Goal: Transaction & Acquisition: Purchase product/service

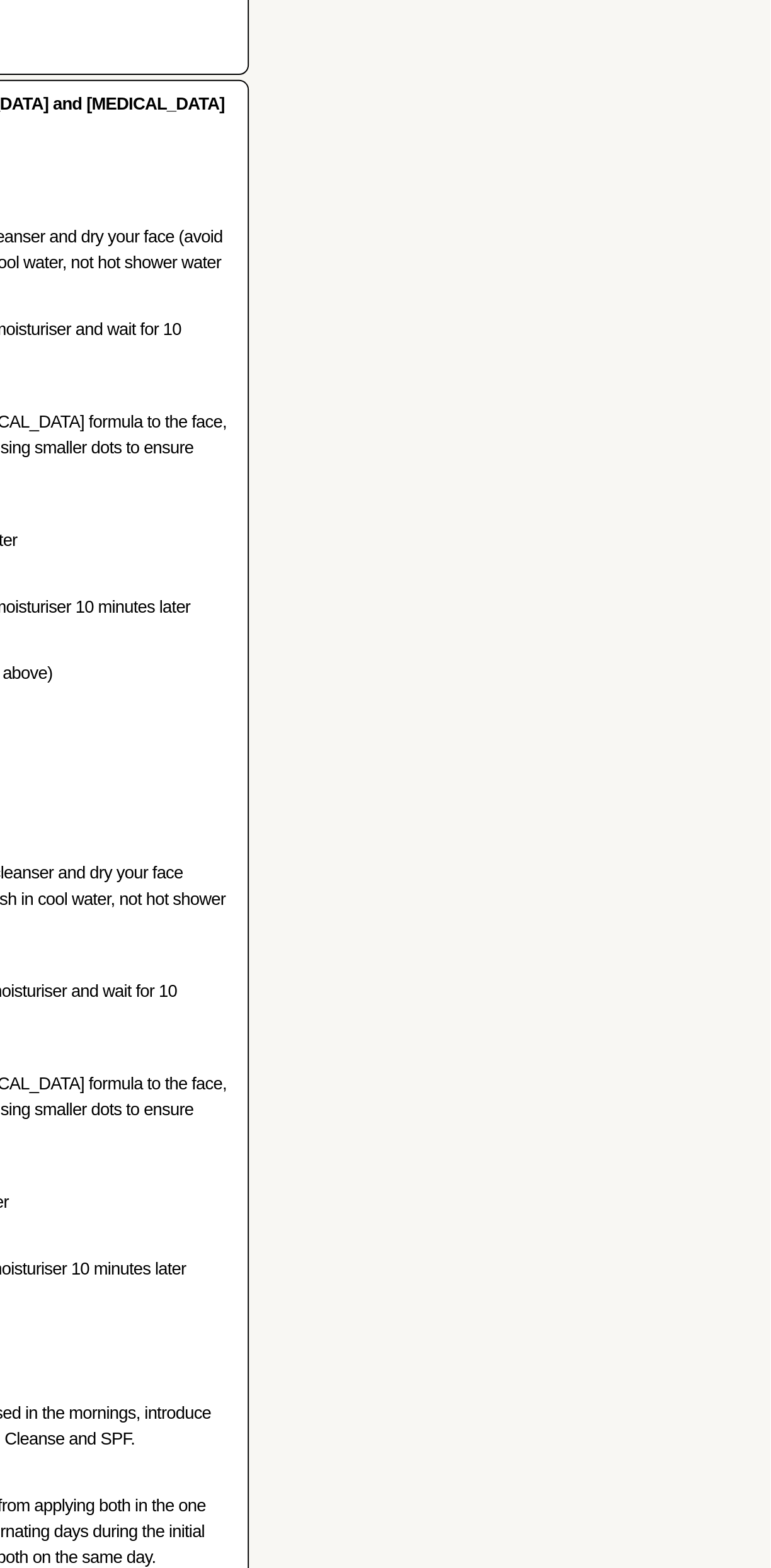
type textarea "Yes please 😊"
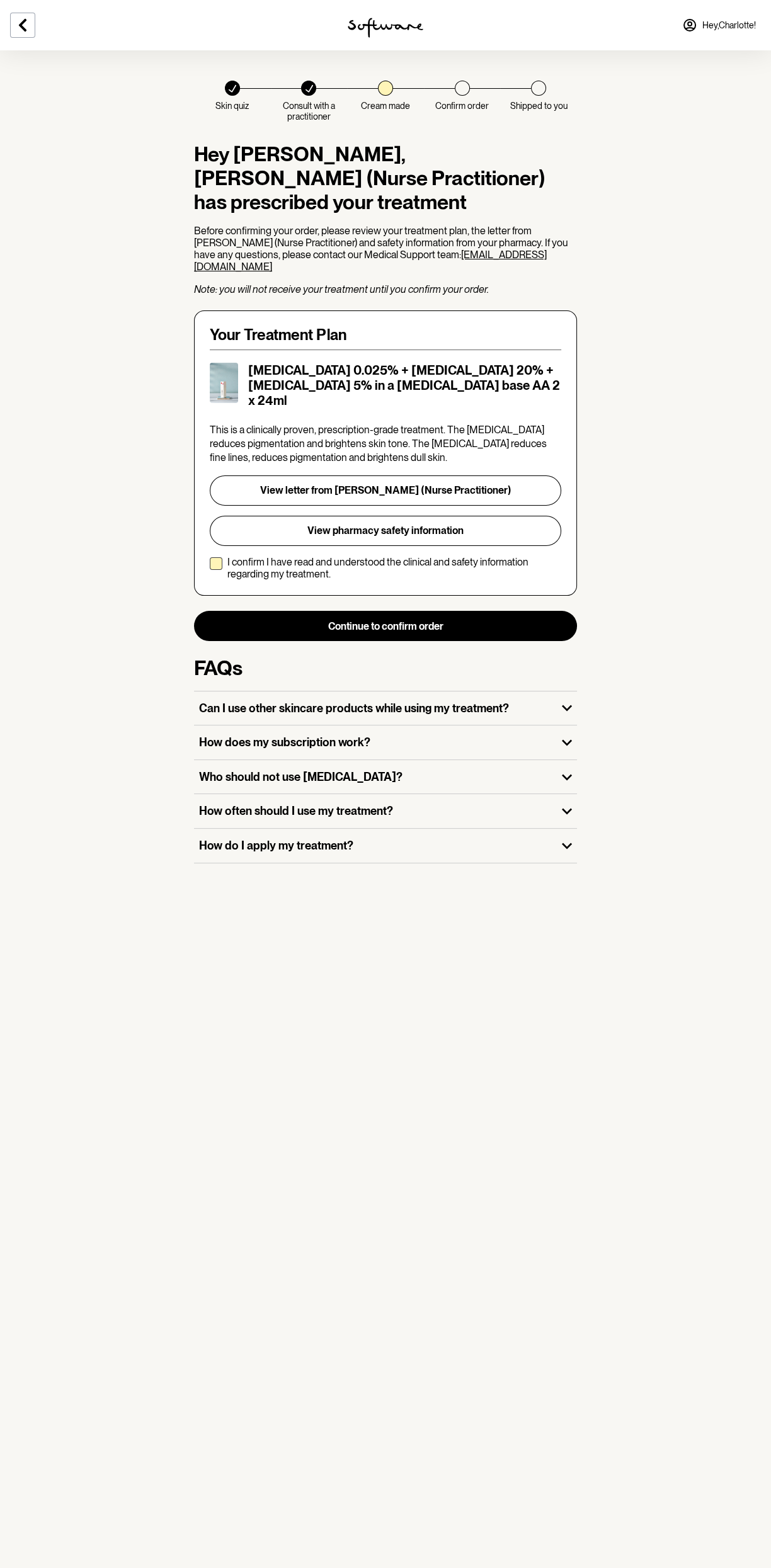
click at [316, 558] on p "I confirm I have read and understood the clinical and safety information regard…" at bounding box center [394, 567] width 334 height 24
click at [210, 568] on input "I confirm I have read and understood the clinical and safety information regard…" at bounding box center [209, 568] width 1 height 1
checkbox input "true"
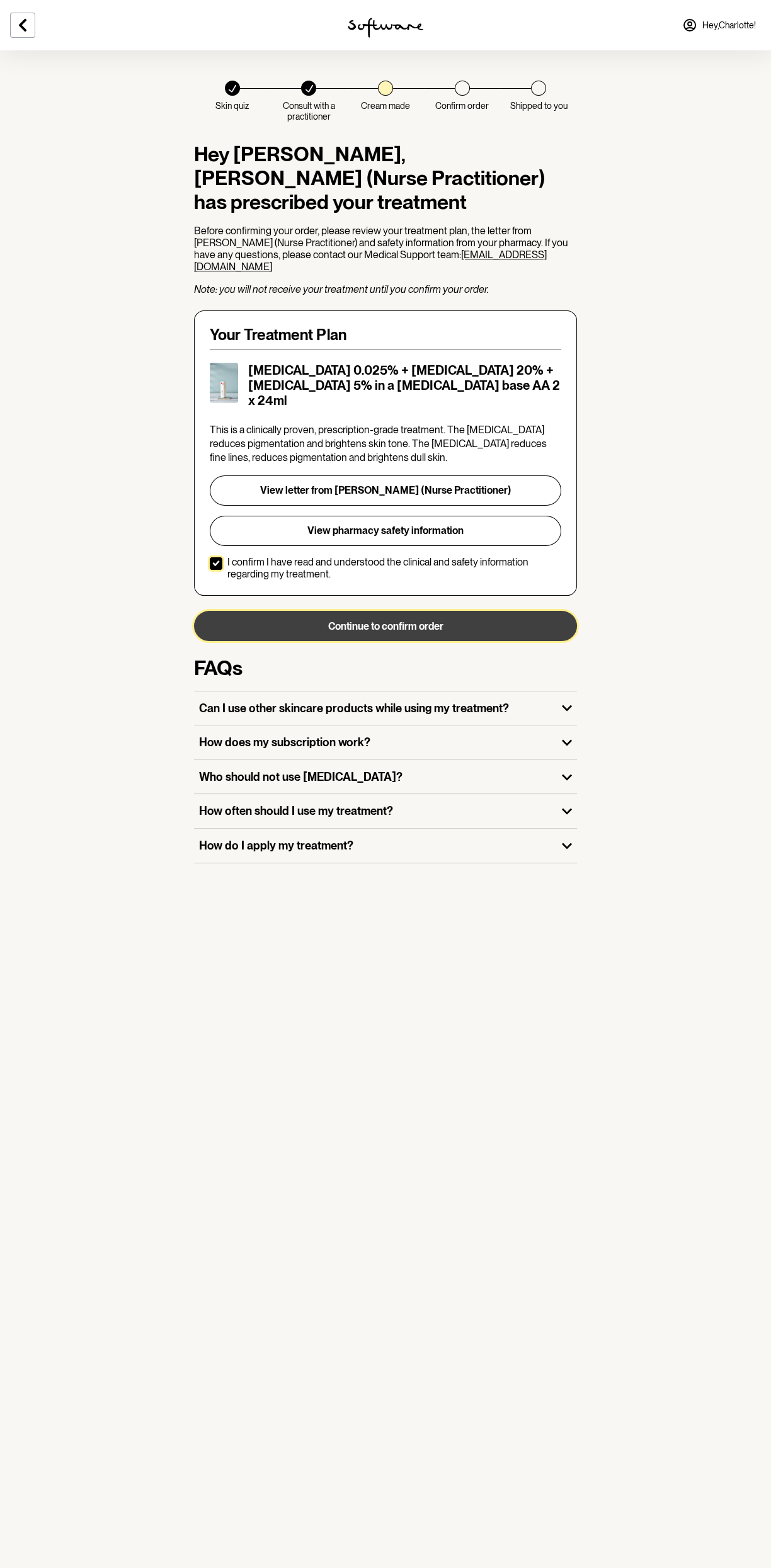
click at [520, 611] on button "Continue to confirm order" at bounding box center [385, 626] width 382 height 31
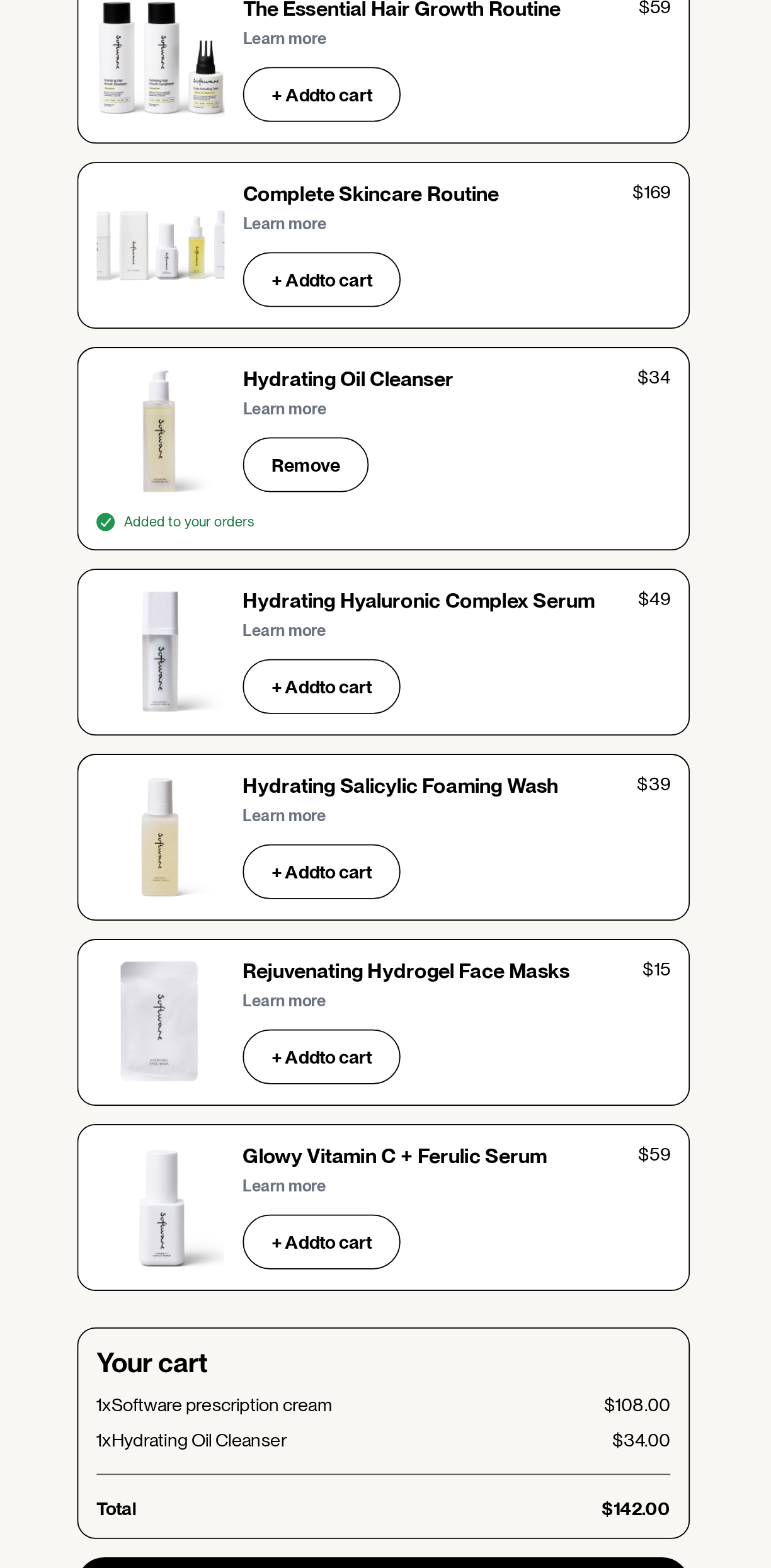
scroll to position [3122, 0]
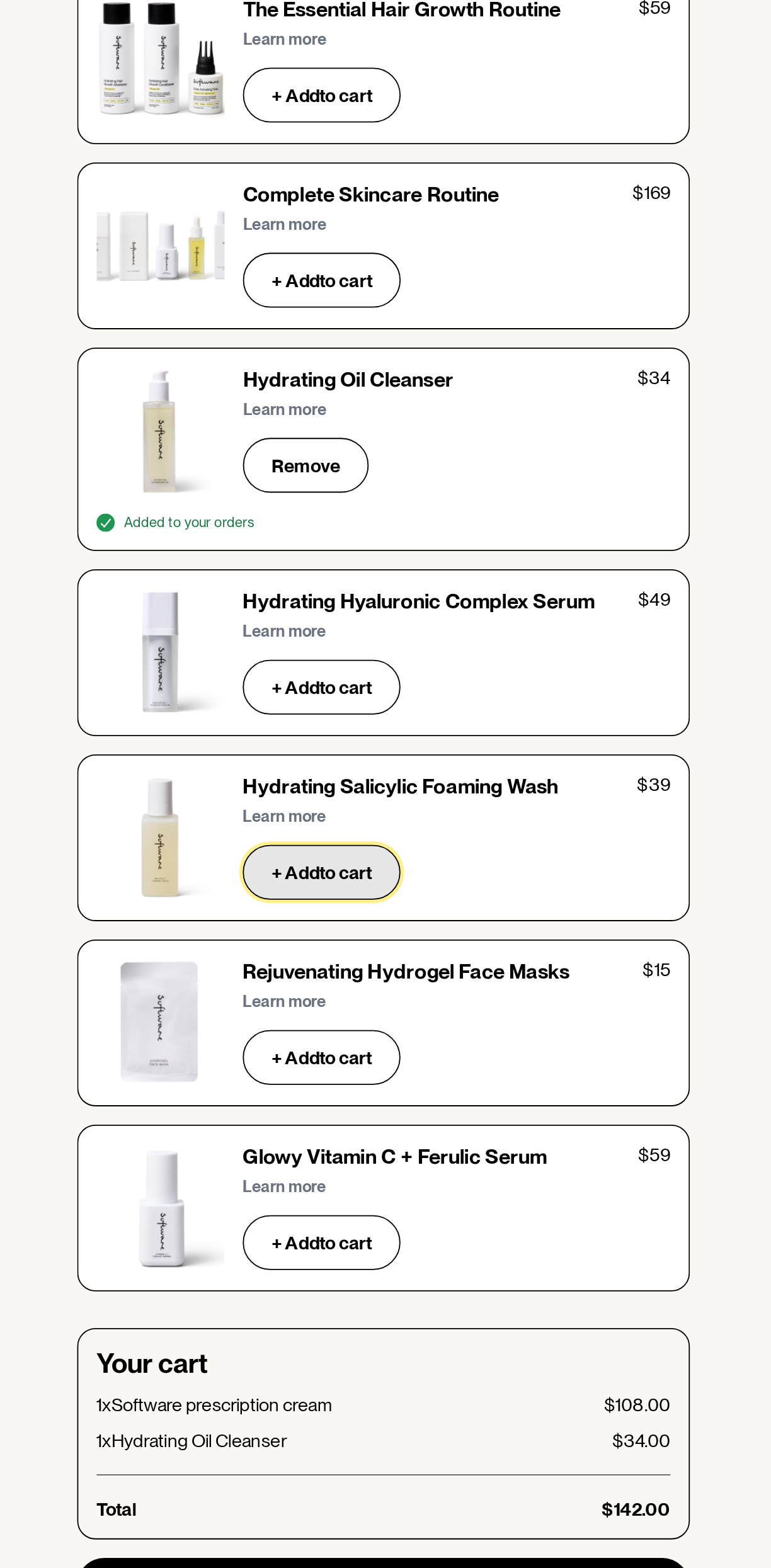
click at [376, 1169] on button "+ Add to cart" at bounding box center [352, 1184] width 87 height 31
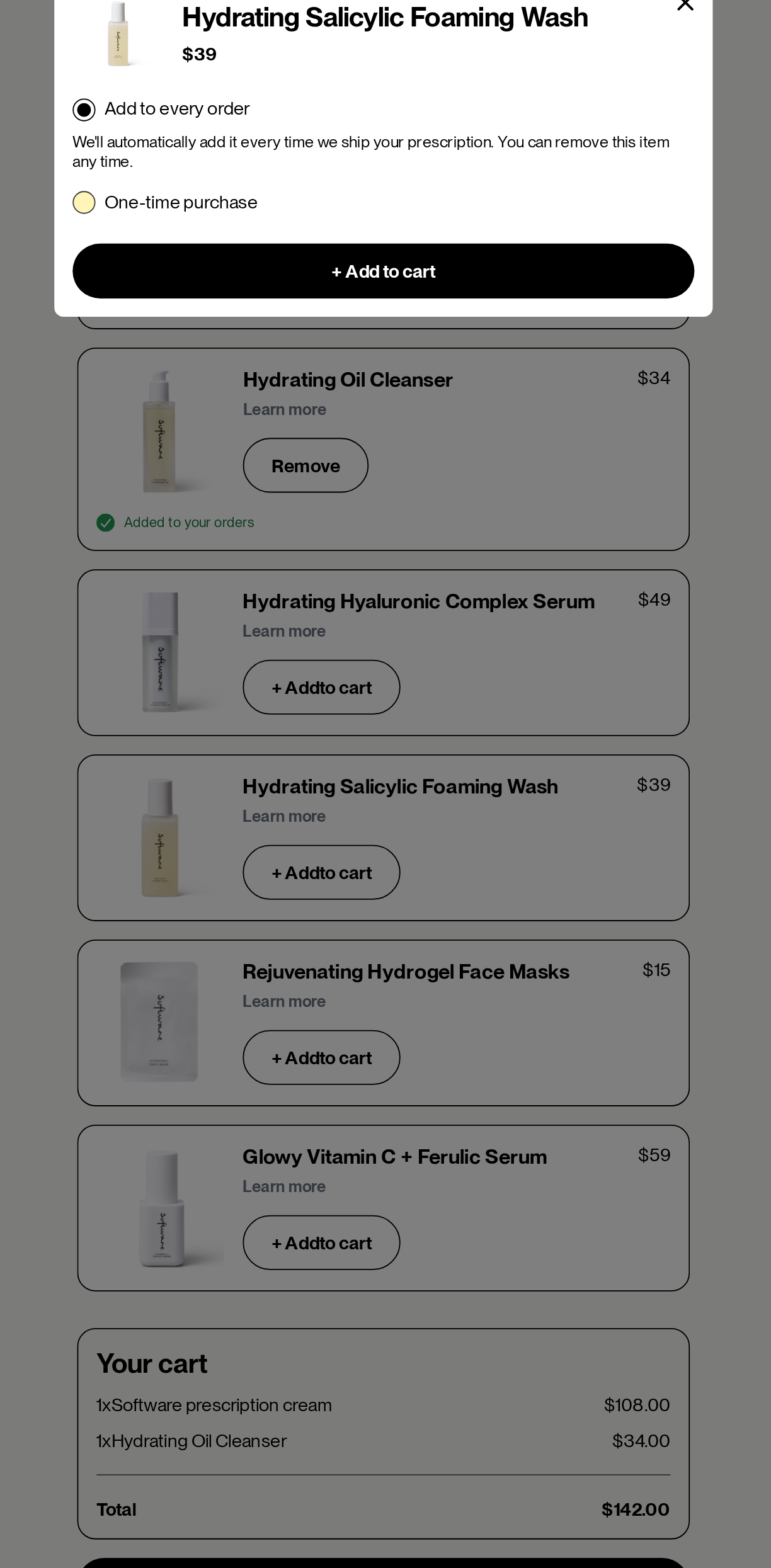
click at [223, 815] on span at bounding box center [220, 815] width 12 height 12
click at [214, 815] on input "One-time purchase" at bounding box center [213, 815] width 1 height 1
radio input "true"
radio input "false"
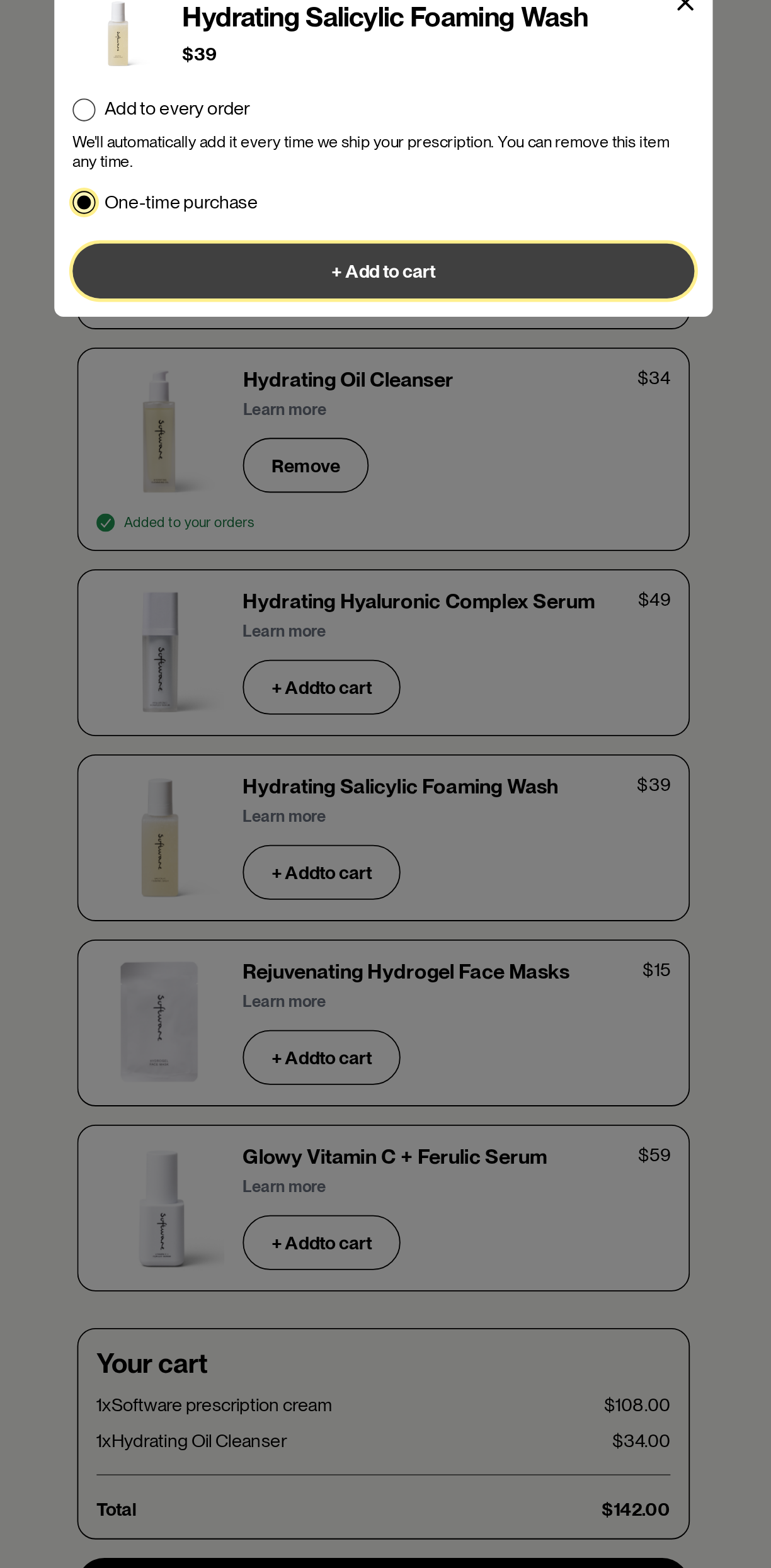
click at [513, 862] on button "+ Add to cart" at bounding box center [385, 852] width 342 height 31
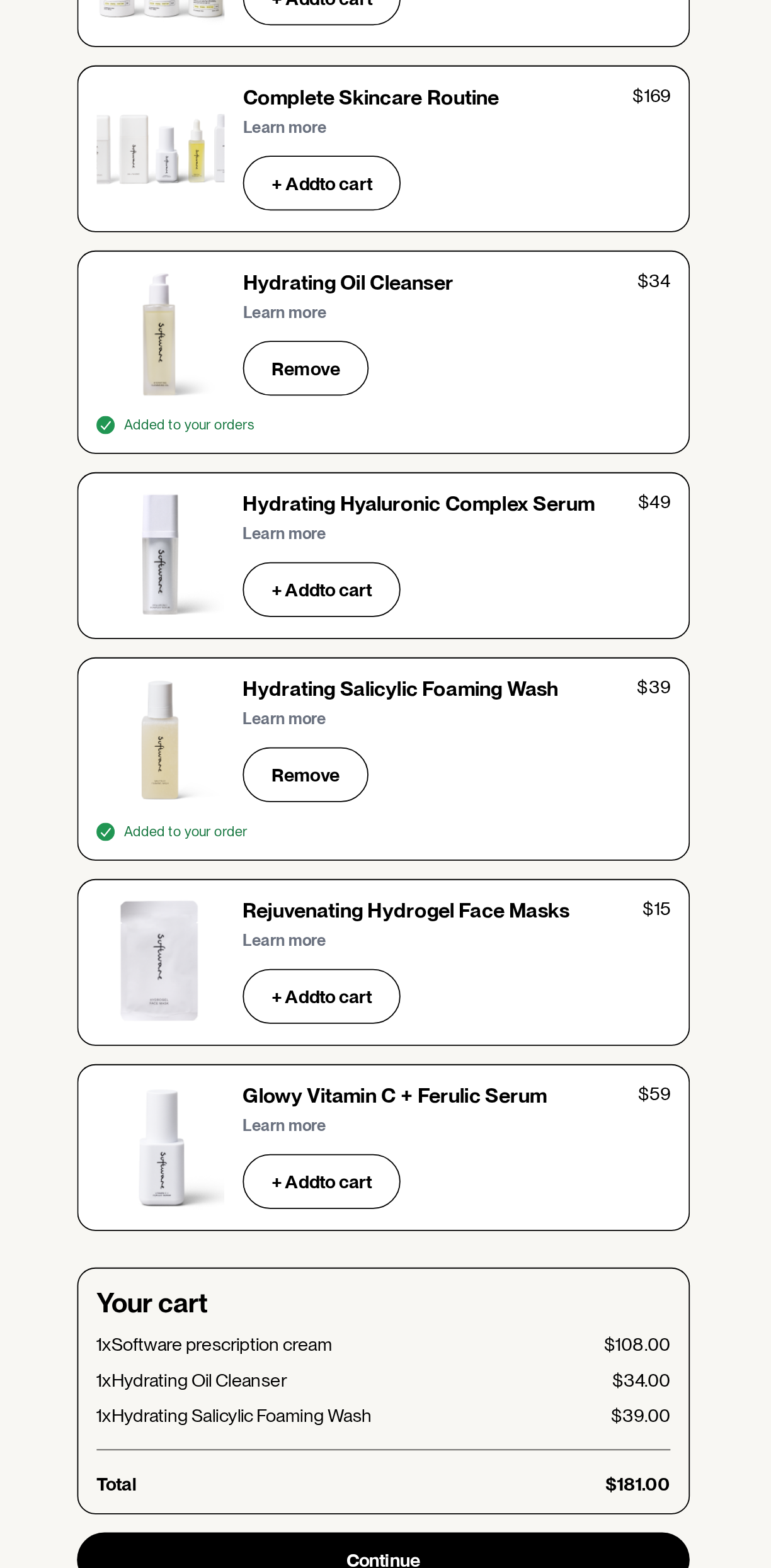
scroll to position [3198, 0]
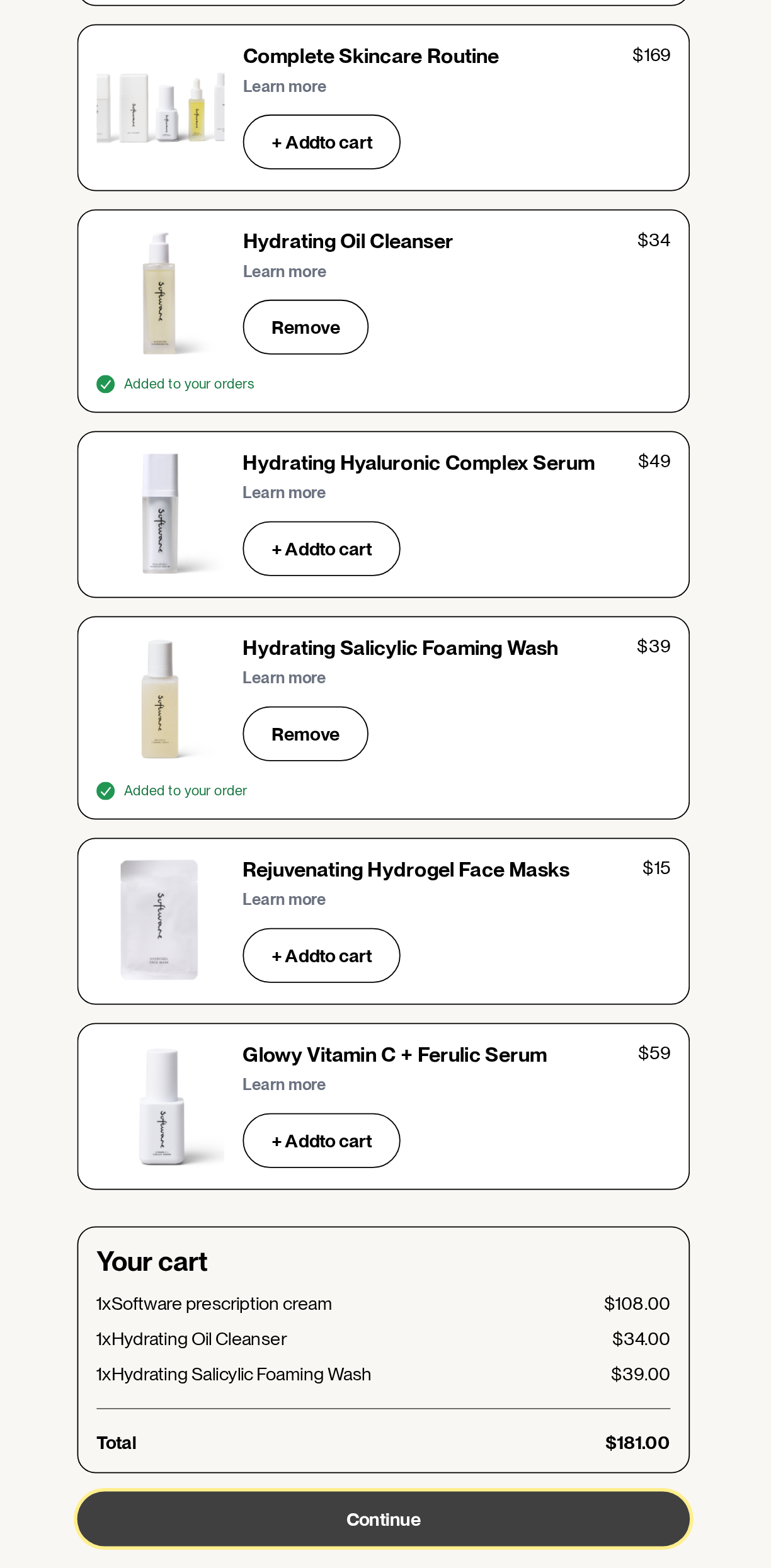
click at [457, 1525] on button "Continue" at bounding box center [385, 1540] width 338 height 31
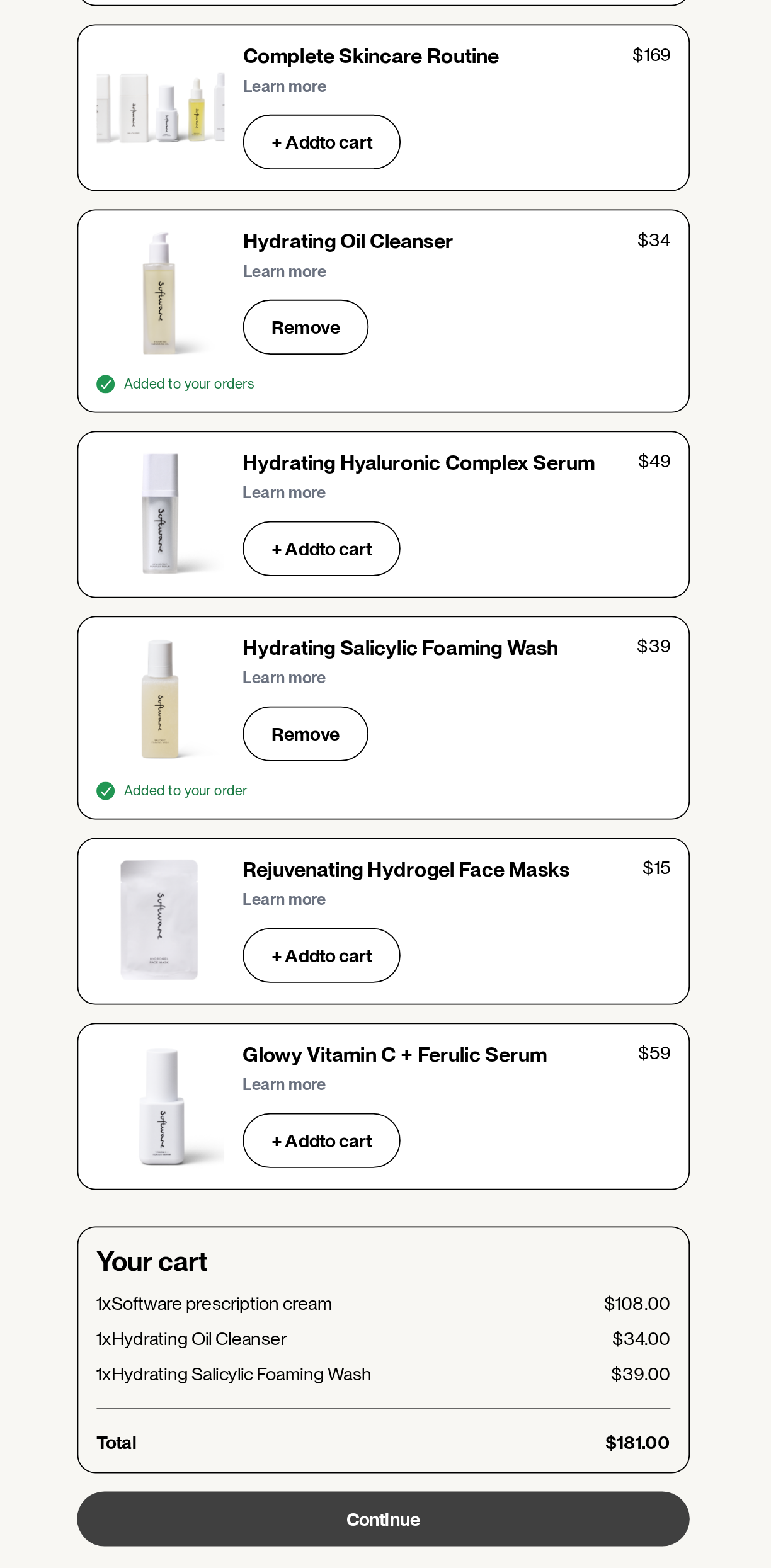
scroll to position [0, 0]
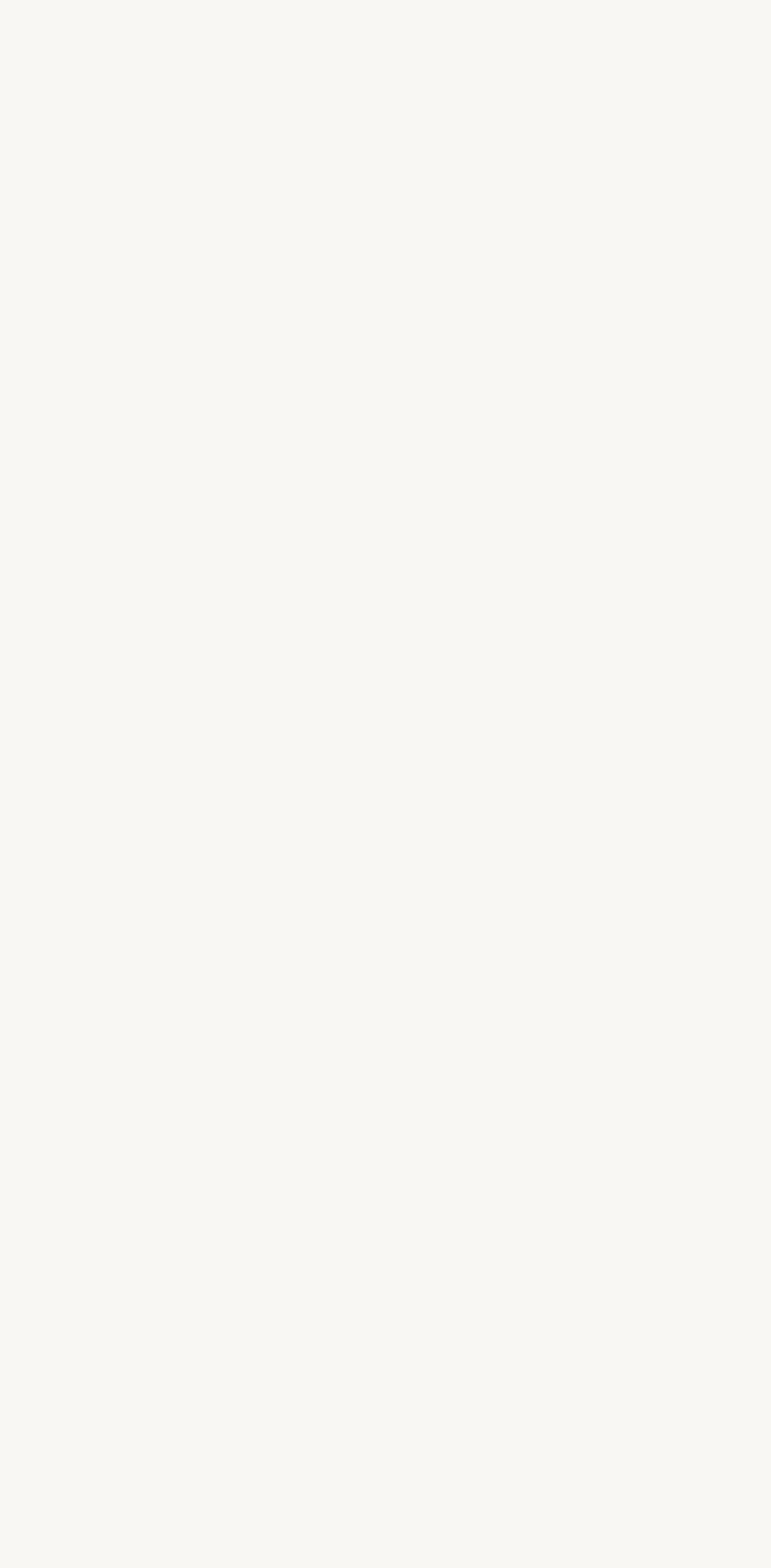
select select "VIC"
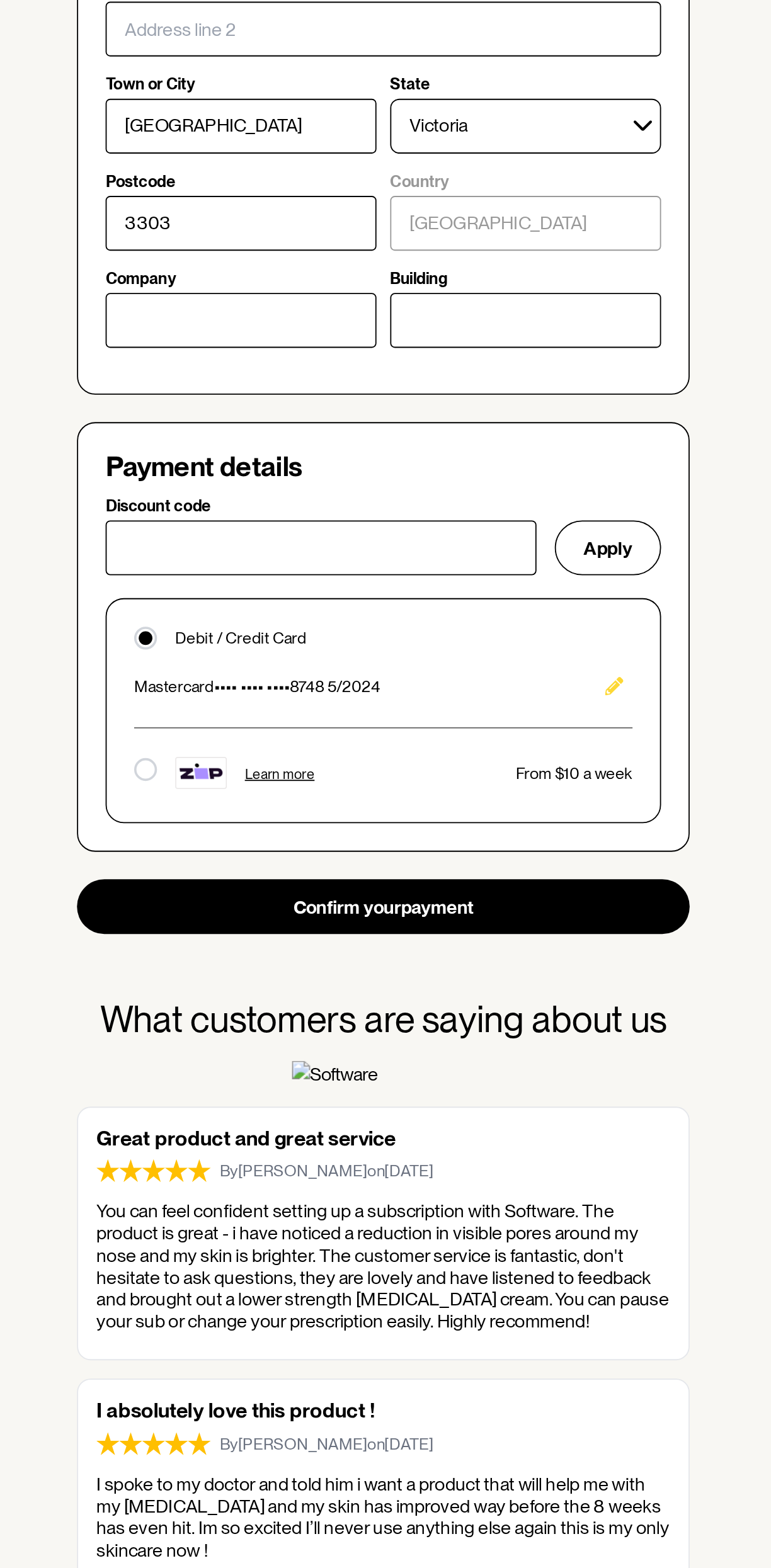
click at [515, 1091] on button "Edit" at bounding box center [513, 1081] width 20 height 20
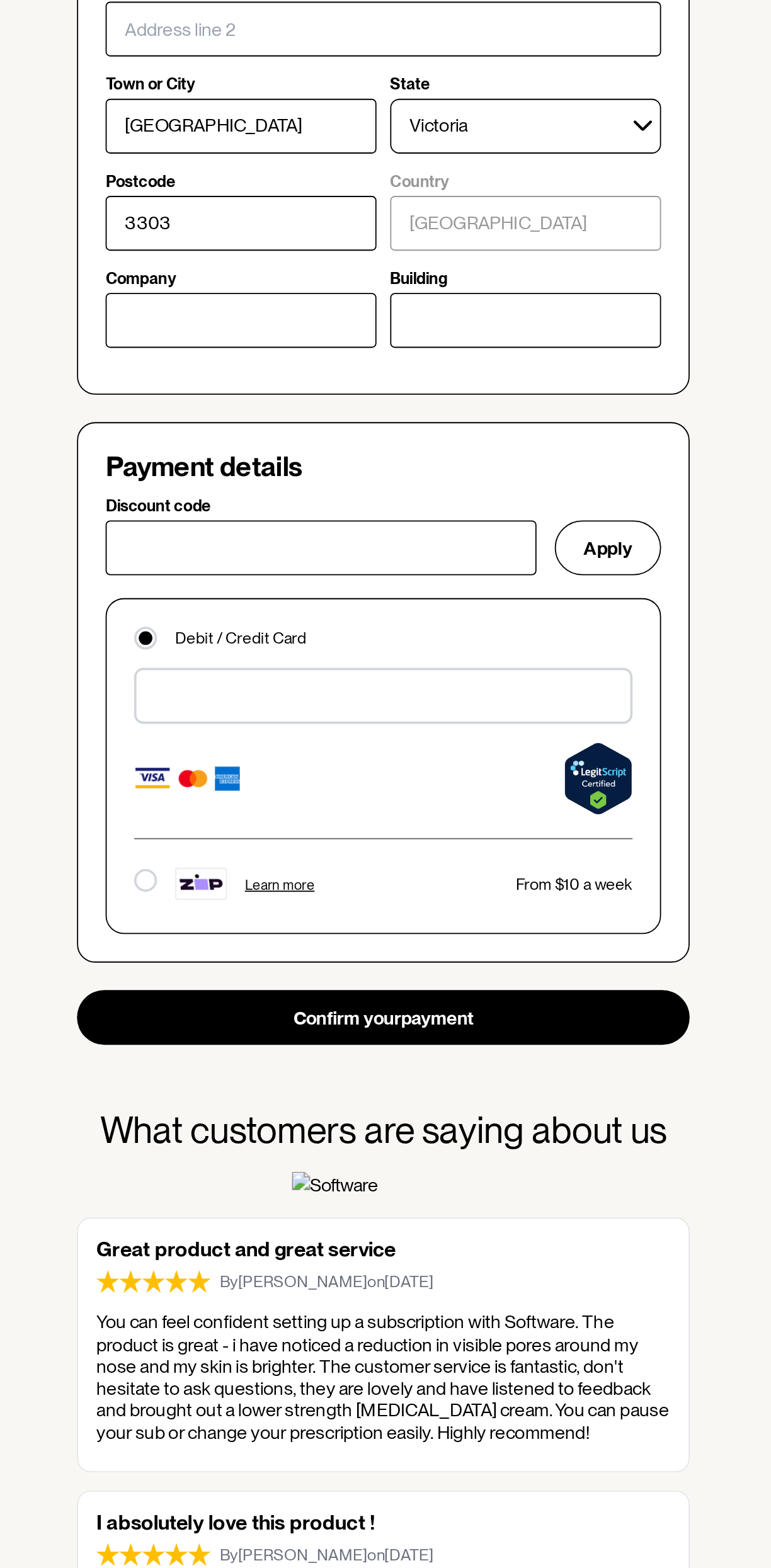
click at [503, 1092] on div at bounding box center [385, 1086] width 274 height 31
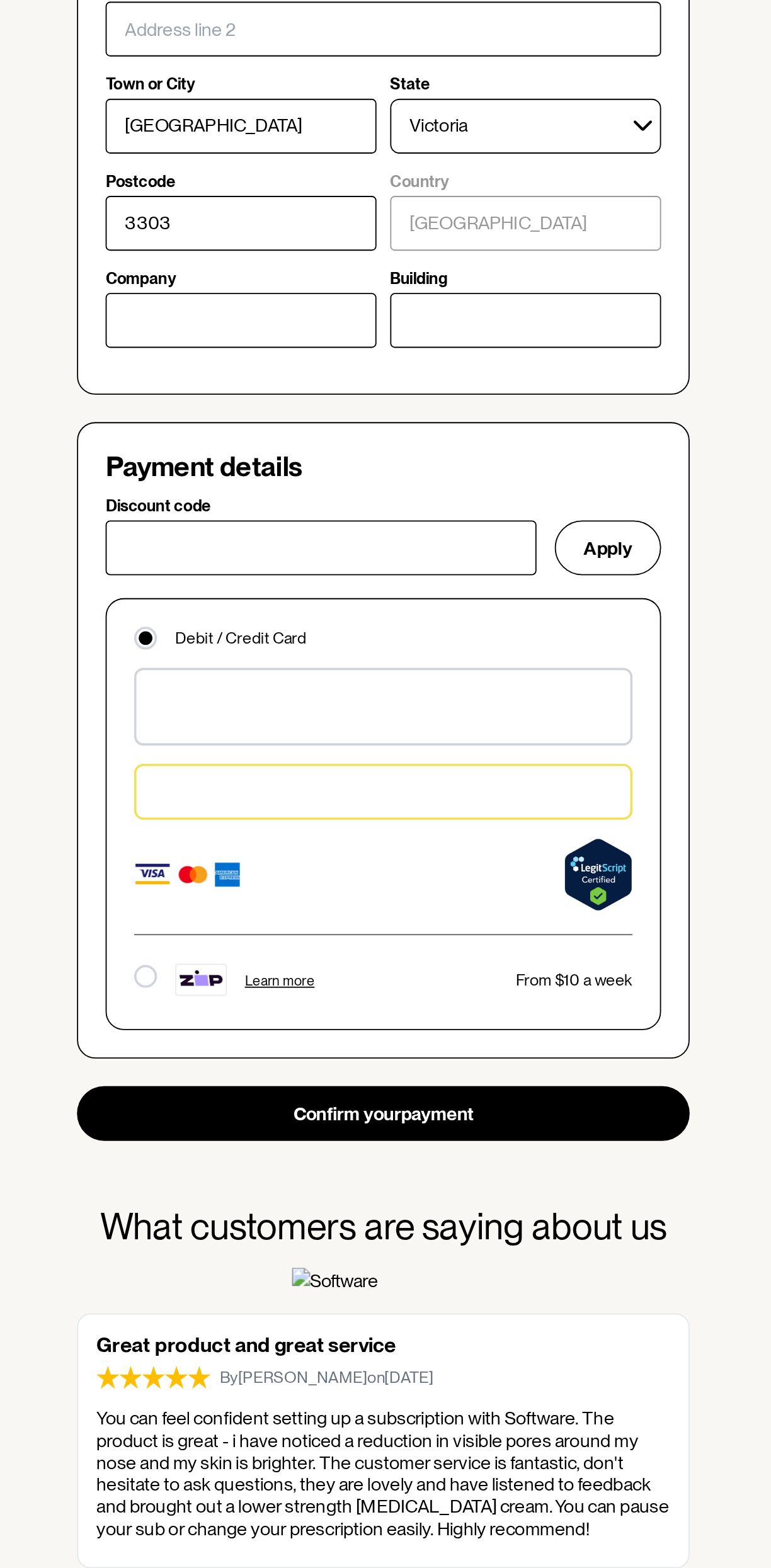
click at [409, 1147] on div at bounding box center [385, 1139] width 274 height 31
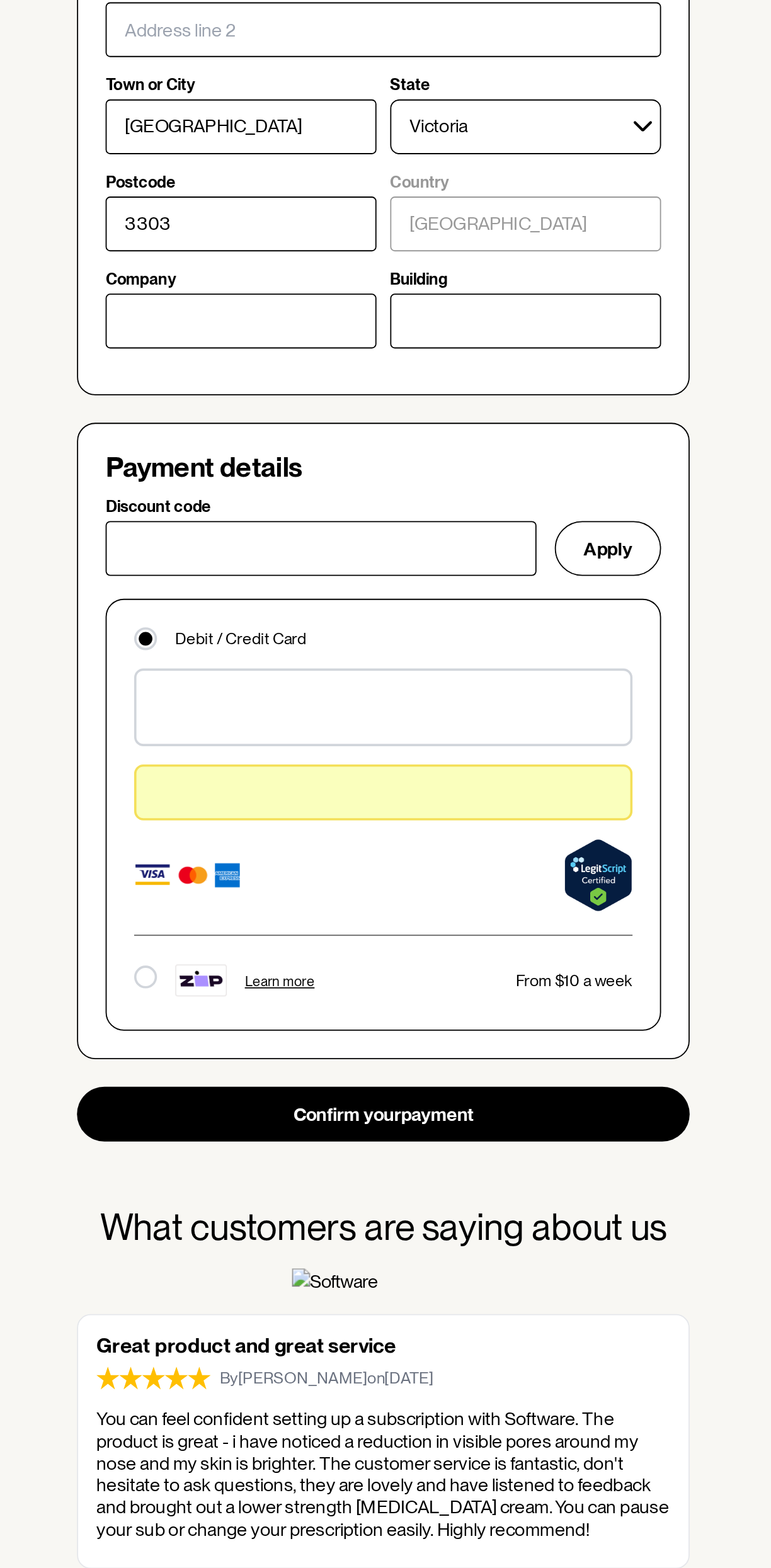
click at [449, 1146] on div at bounding box center [385, 1139] width 274 height 31
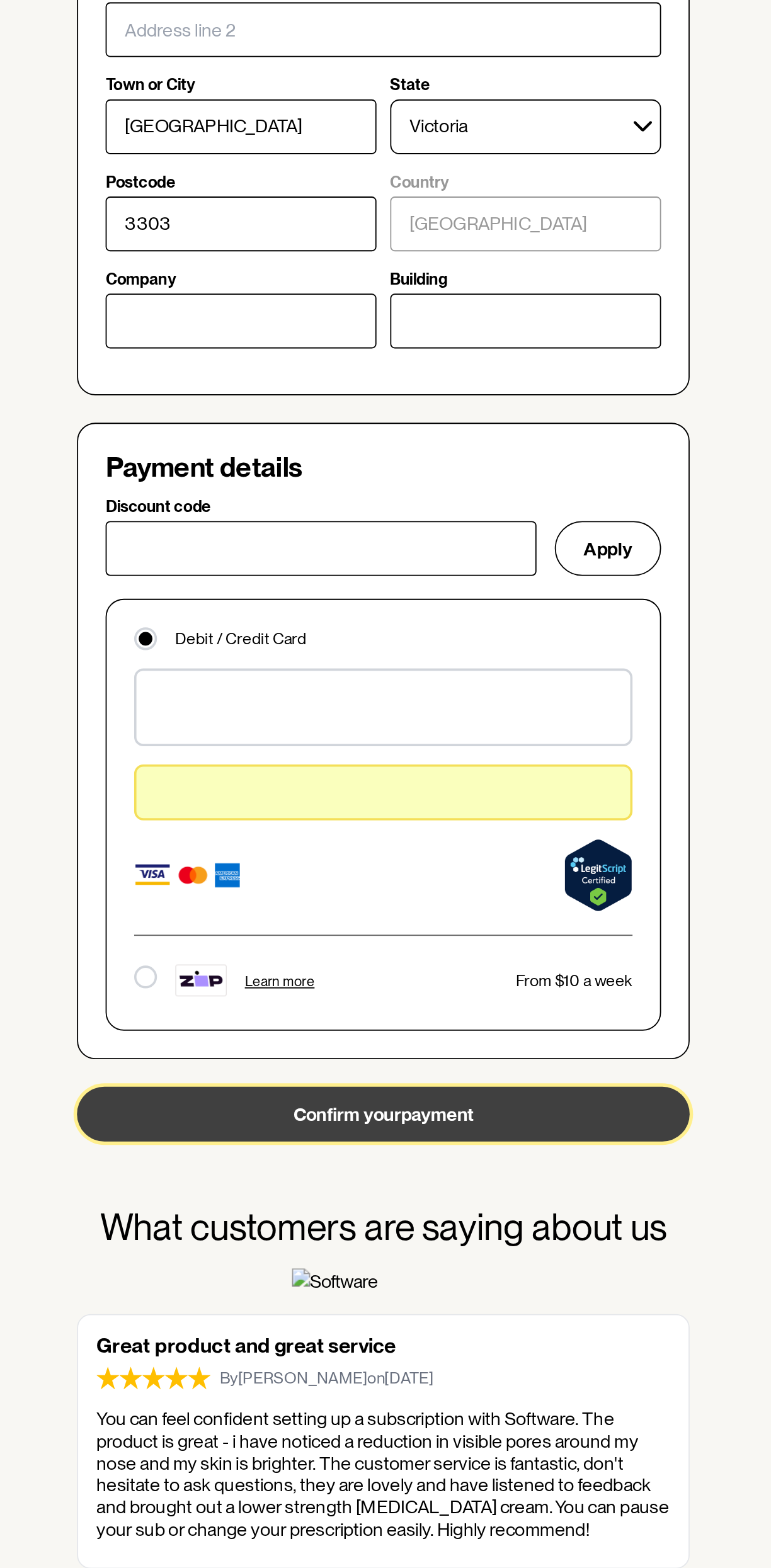
click at [504, 1320] on button "Confirm your payment" at bounding box center [385, 1317] width 338 height 31
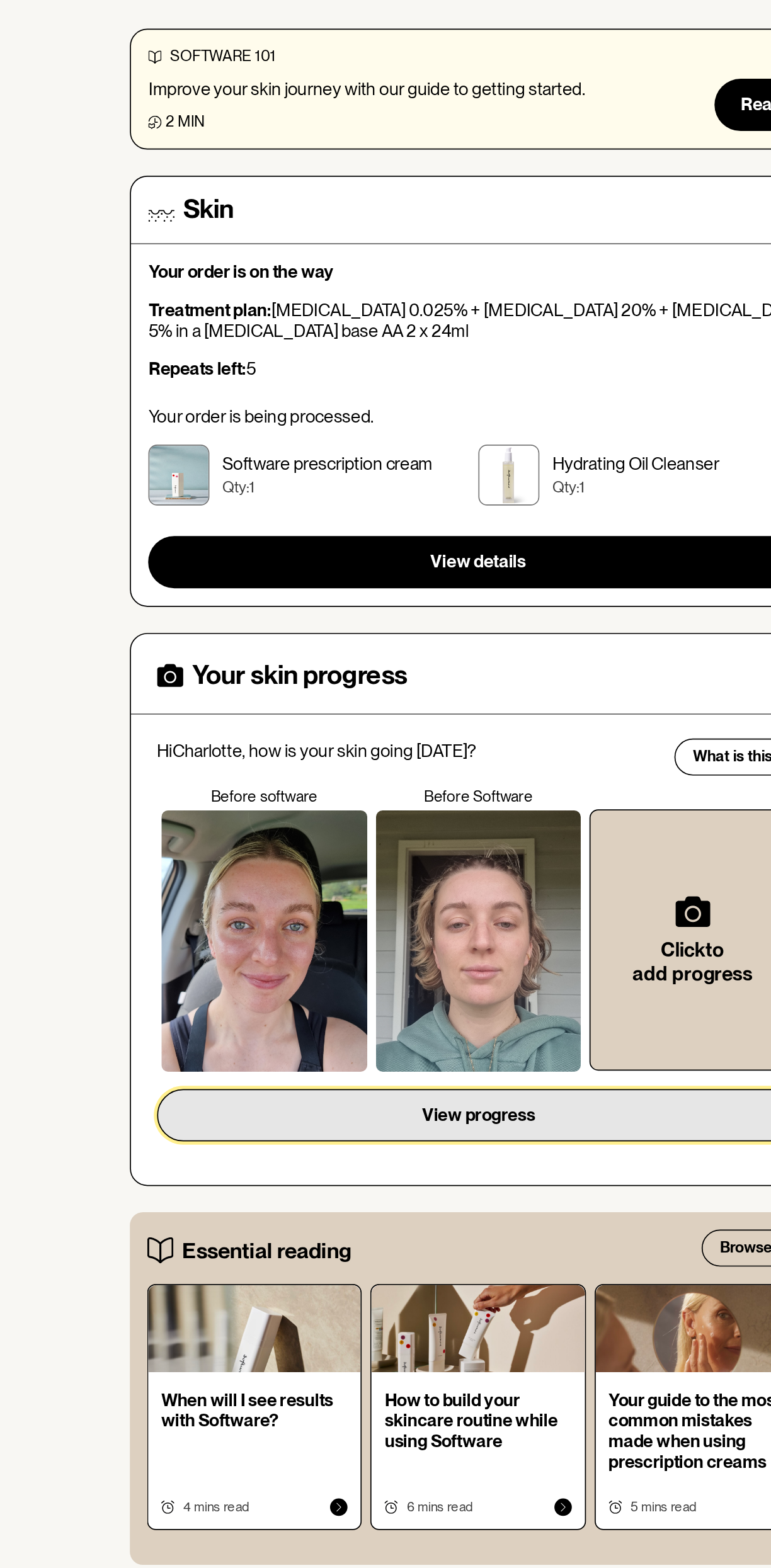
click at [435, 798] on button "View progress" at bounding box center [386, 792] width 372 height 31
